Goal: Information Seeking & Learning: Learn about a topic

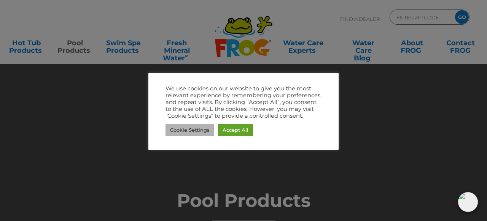
click at [200, 129] on link "Cookie Settings" at bounding box center [189, 130] width 49 height 12
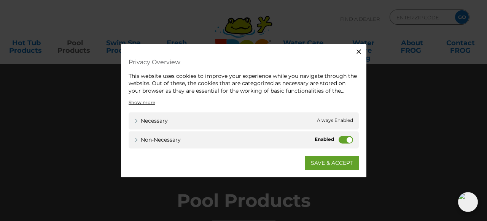
click at [348, 140] on label "Non-necessary" at bounding box center [345, 140] width 14 height 8
click at [0, 0] on input "Non-necessary" at bounding box center [0, 0] width 0 height 0
click at [338, 160] on link "SAVE & ACCEPT" at bounding box center [332, 163] width 54 height 14
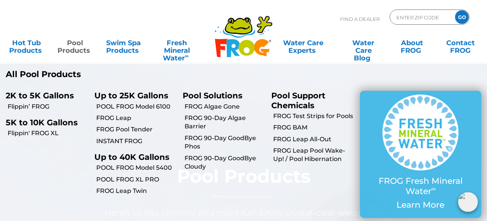
scroll to position [23, 0]
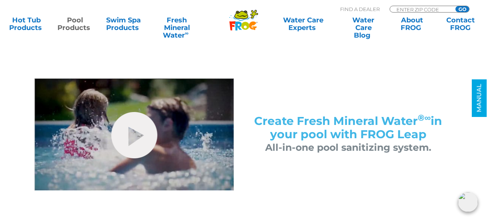
scroll to position [351, 0]
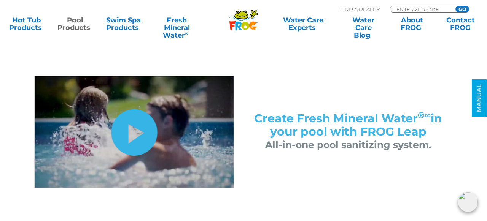
click at [130, 126] on link "hide-me" at bounding box center [134, 133] width 46 height 46
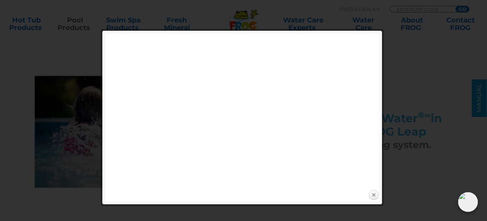
click at [373, 195] on link "Close" at bounding box center [373, 195] width 11 height 11
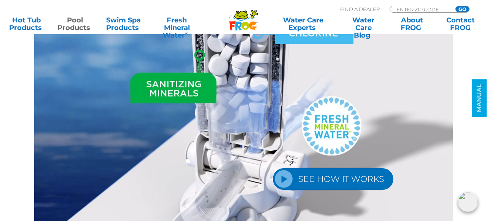
scroll to position [956, 0]
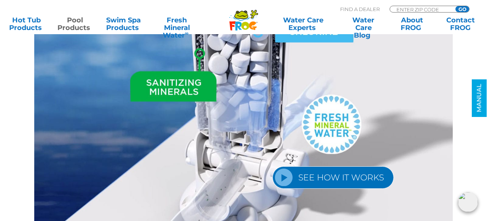
click at [282, 169] on link "SEE HOW IT WORKS" at bounding box center [332, 178] width 121 height 22
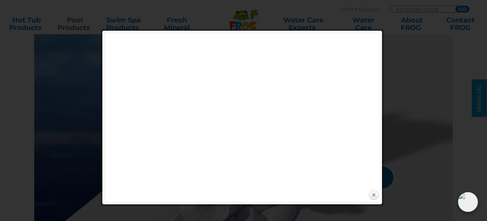
click at [373, 197] on link "Close" at bounding box center [373, 195] width 11 height 11
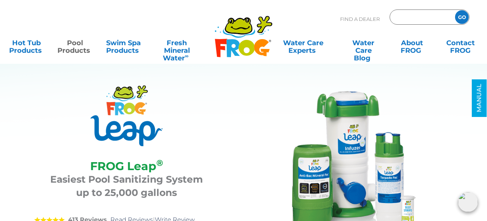
click at [400, 16] on input "Zip Code Form" at bounding box center [420, 17] width 51 height 11
type input "ENTER ZIP CODE"
type input "03461"
click at [462, 19] on input "GO" at bounding box center [462, 17] width 14 height 14
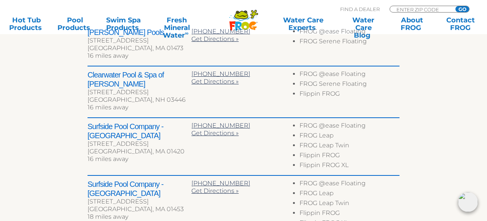
scroll to position [325, 0]
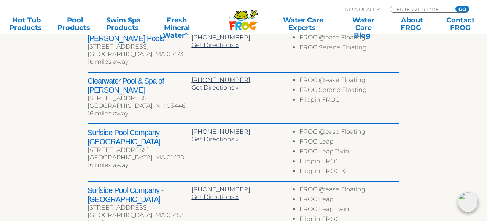
click at [117, 95] on div "233 Monadnock Hwy" at bounding box center [139, 99] width 104 height 8
click at [119, 84] on h2 "Clearwater Pool & Spa of Keene" at bounding box center [139, 85] width 104 height 18
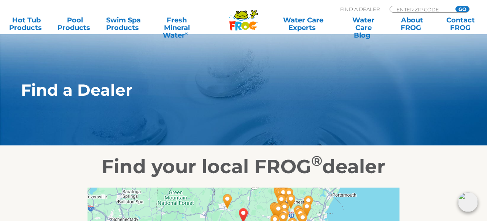
scroll to position [0, 0]
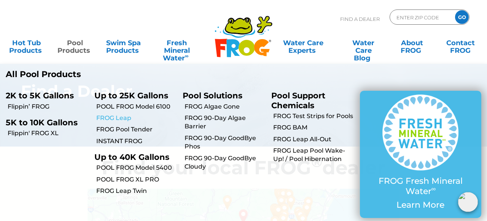
click at [114, 121] on link "FROG Leap" at bounding box center [136, 118] width 81 height 8
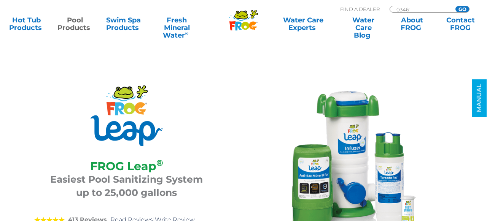
scroll to position [956, 0]
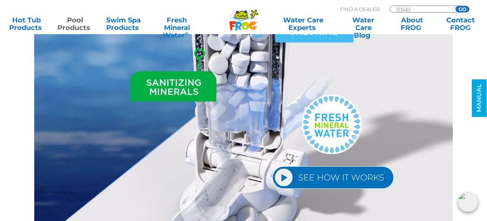
scroll to position [351, 0]
